Goal: Check status: Check status

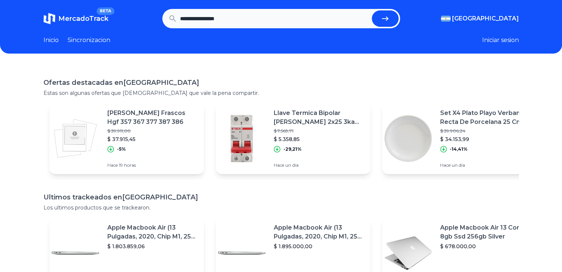
type input "**********"
click at [372, 10] on button "submit" at bounding box center [385, 18] width 27 height 16
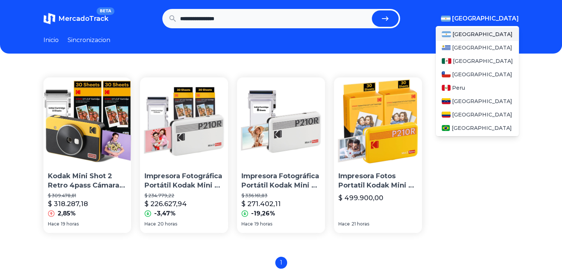
click at [495, 23] on span "[GEOGRAPHIC_DATA]" at bounding box center [485, 18] width 67 height 9
click at [471, 59] on span "[GEOGRAPHIC_DATA]" at bounding box center [483, 60] width 60 height 7
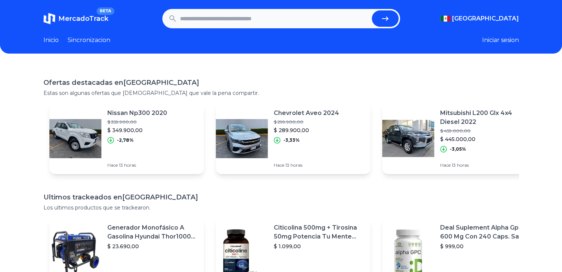
click at [260, 20] on input "text" at bounding box center [274, 18] width 189 height 16
type input "**********"
click at [372, 10] on button "submit" at bounding box center [385, 18] width 27 height 16
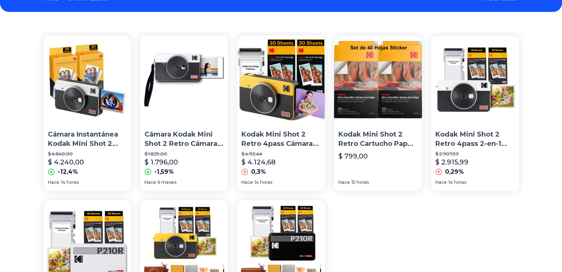
scroll to position [37, 0]
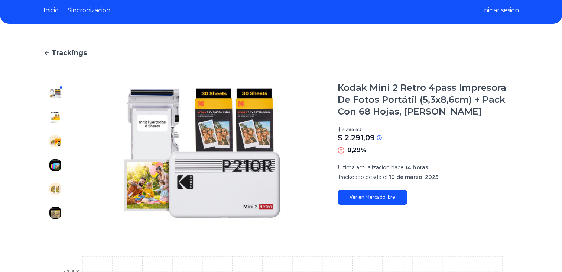
scroll to position [74, 0]
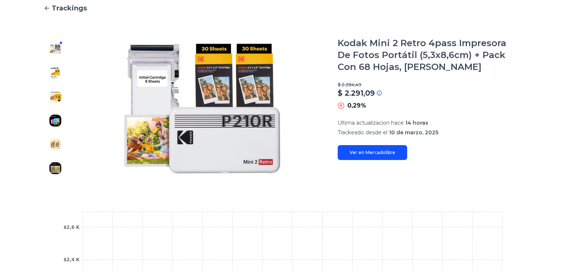
click at [363, 152] on link "Ver en Mercadolibre" at bounding box center [372, 152] width 69 height 15
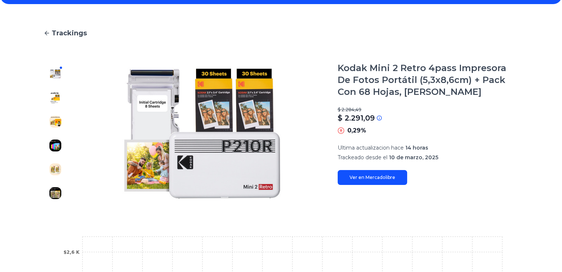
scroll to position [37, 0]
